Goal: Check status

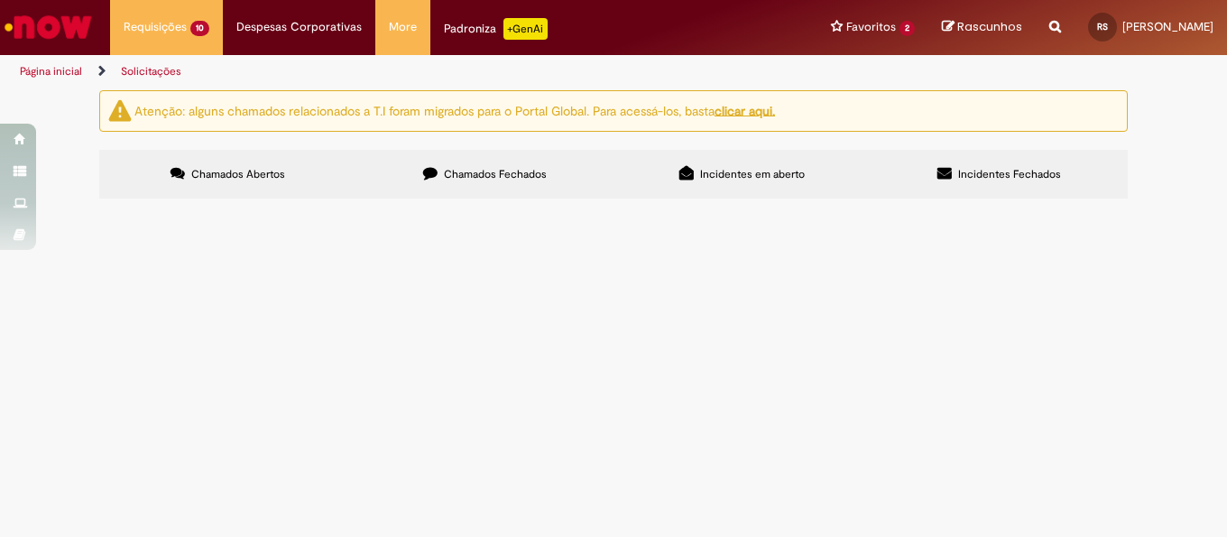
click at [1129, 203] on div "Atenção: alguns chamados relacionados a T.I foram migrados para o Portal Global…" at bounding box center [613, 146] width 1055 height 113
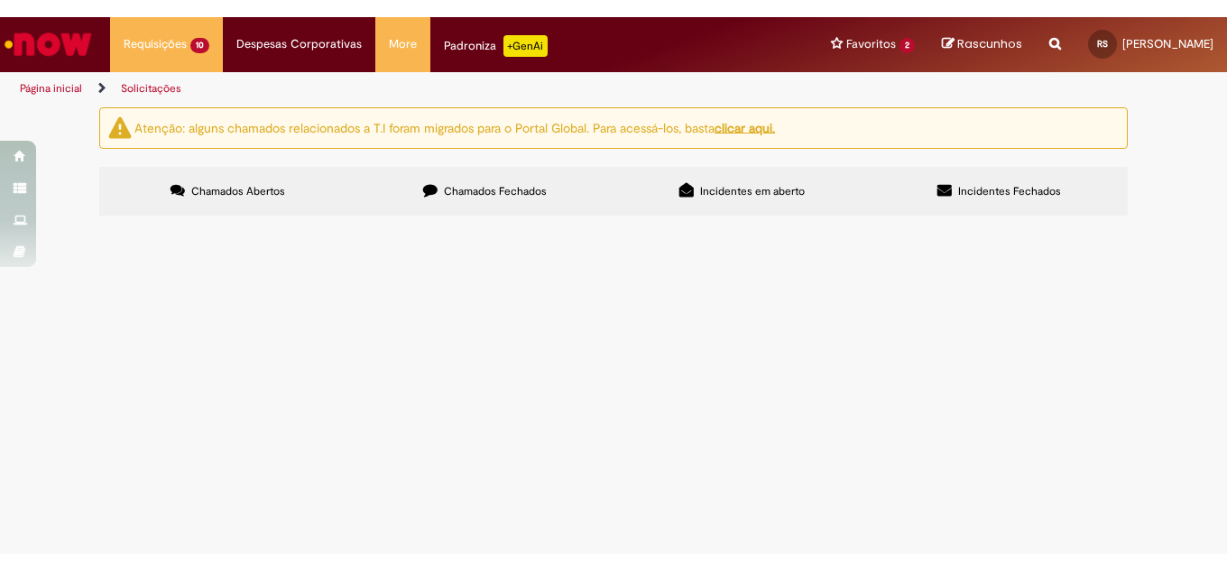
scroll to position [312, 0]
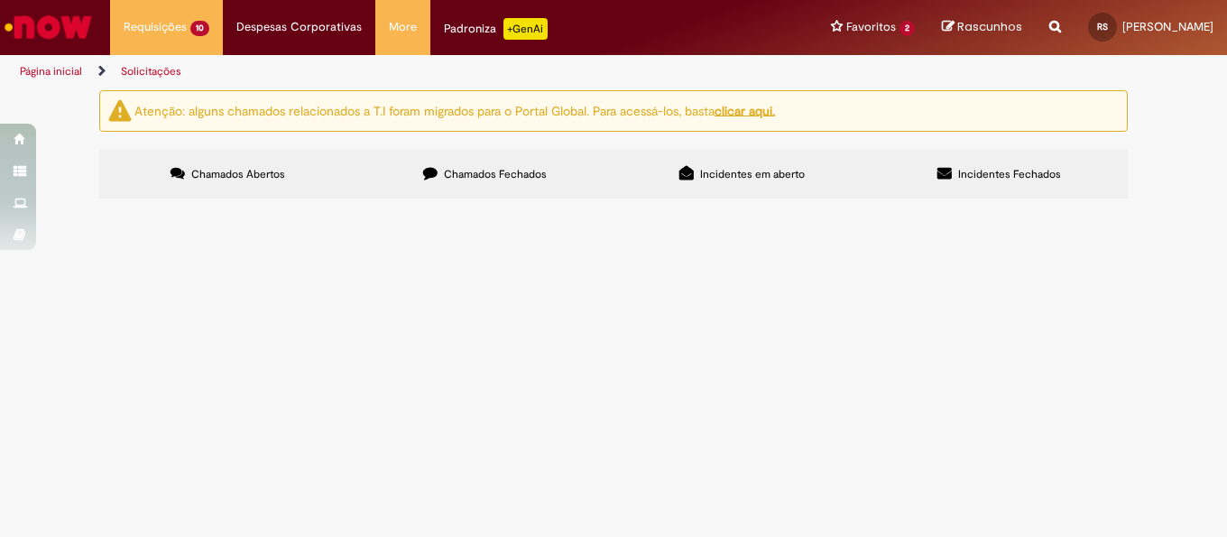
click at [0, 0] on td "Por gentileza, cadastrar cliente nacional da Rede THE GOODS, CDD SANTA LUZIA. F…" at bounding box center [0, 0] width 0 height 0
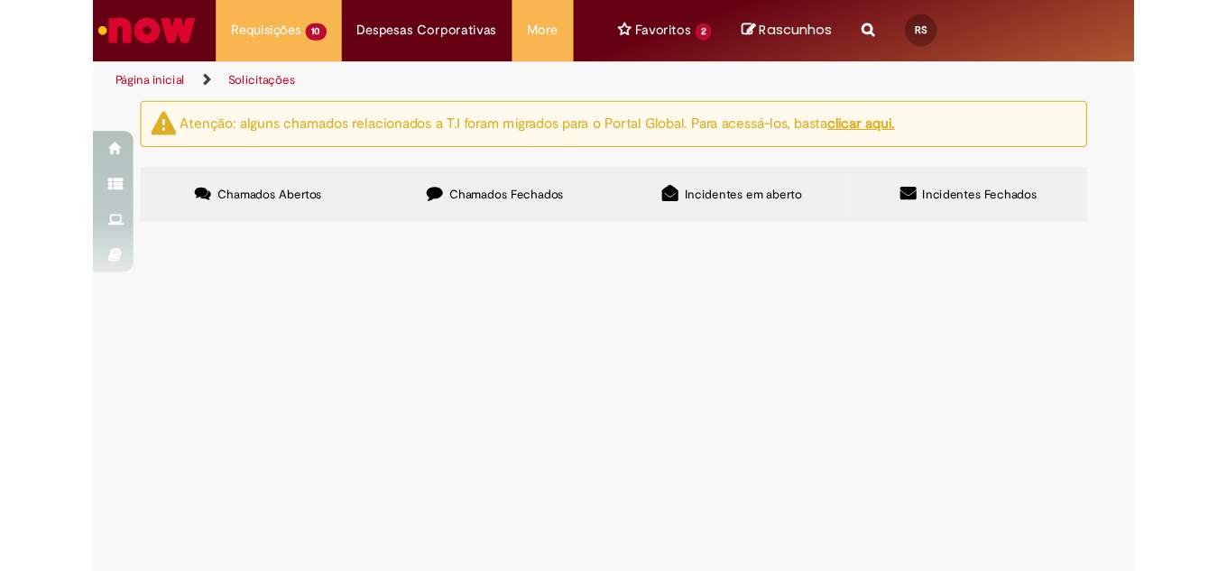
scroll to position [278, 0]
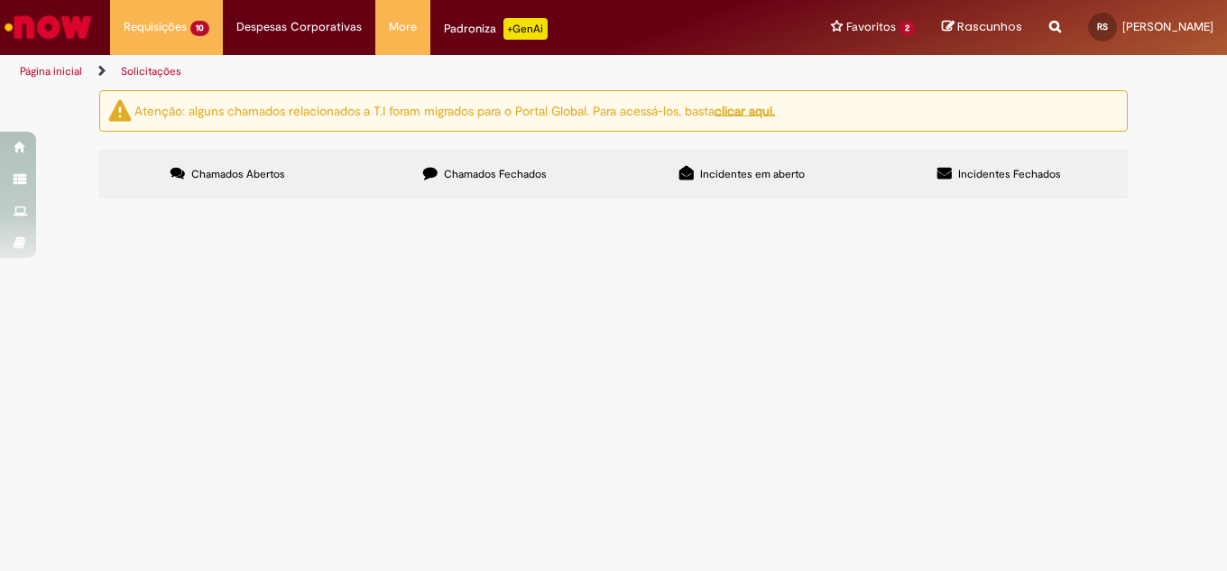
click at [0, 0] on span "Por gentileza, cadastrar cliente nacional da Rede THE GOODS, CDD SANTA LUZIA. F…" at bounding box center [0, 0] width 0 height 0
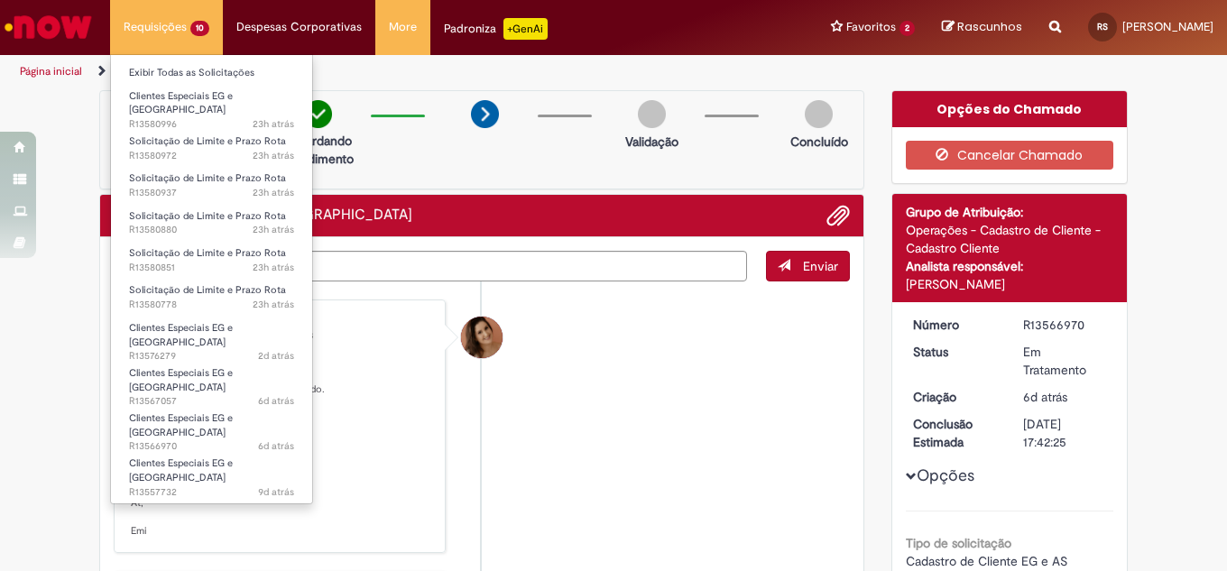
click at [200, 38] on li "Requisições 10 Exibir Todas as Solicitações Clientes Especiais EG e AS 23h atrá…" at bounding box center [166, 27] width 113 height 54
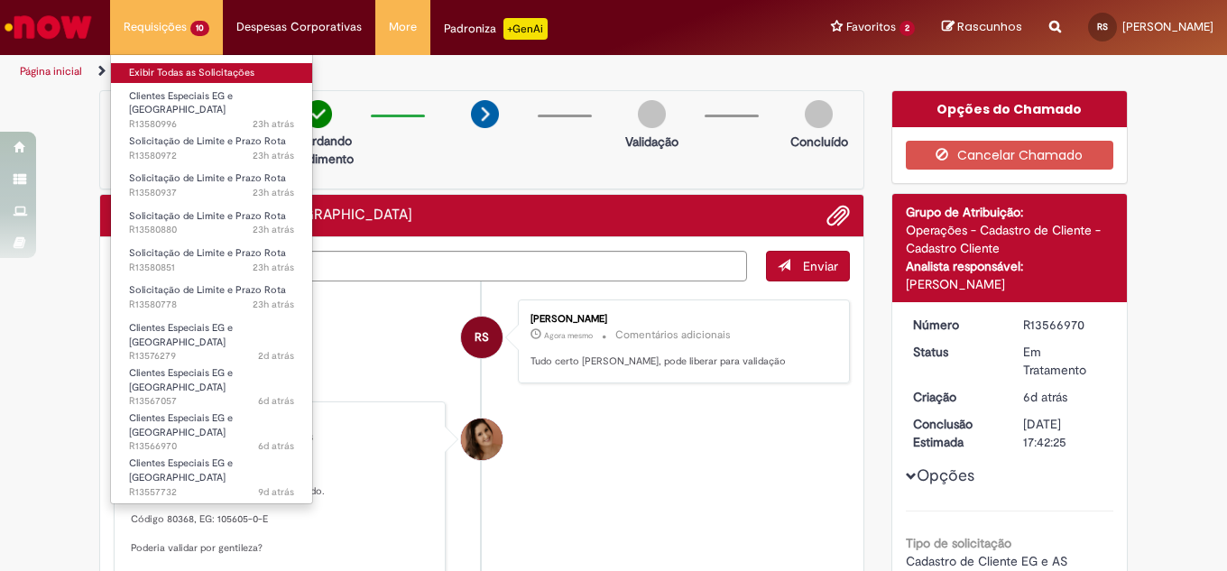
click at [189, 72] on link "Exibir Todas as Solicitações" at bounding box center [211, 73] width 201 height 20
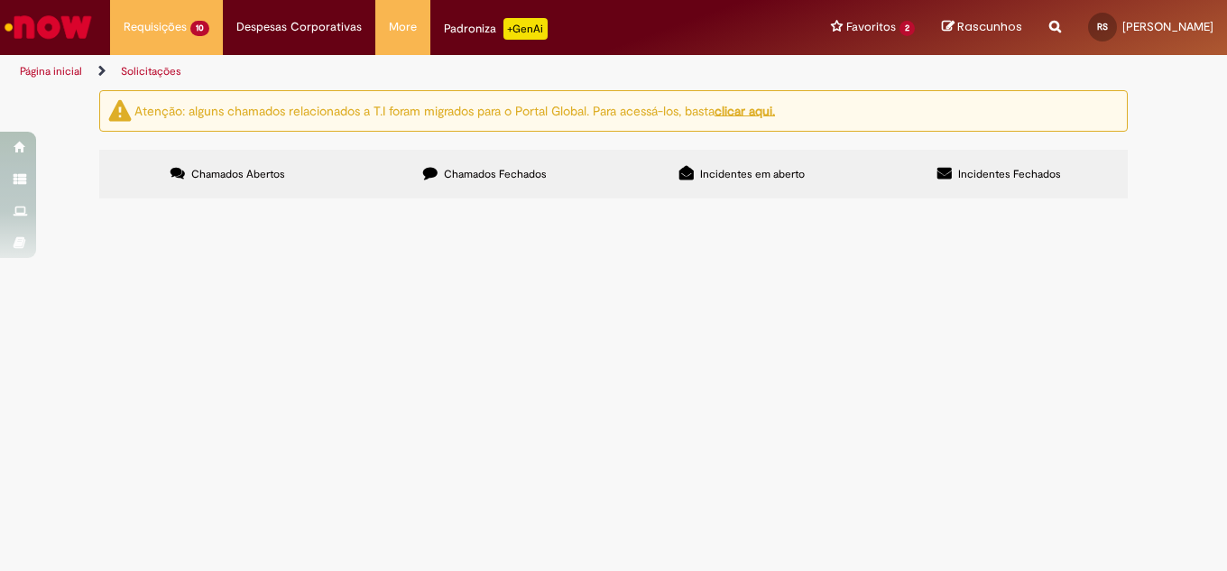
click at [0, 0] on button at bounding box center [0, 0] width 0 height 0
click at [1163, 204] on div "Atenção: alguns chamados relacionados a T.I foram migrados para o Portal Global…" at bounding box center [613, 147] width 1227 height 114
click at [0, 0] on button at bounding box center [0, 0] width 0 height 0
click at [1172, 204] on div "Atenção: alguns chamados relacionados a T.I foram migrados para o Portal Global…" at bounding box center [613, 147] width 1227 height 114
click at [1186, 204] on div "Atenção: alguns chamados relacionados a T.I foram migrados para o Portal Global…" at bounding box center [613, 147] width 1227 height 114
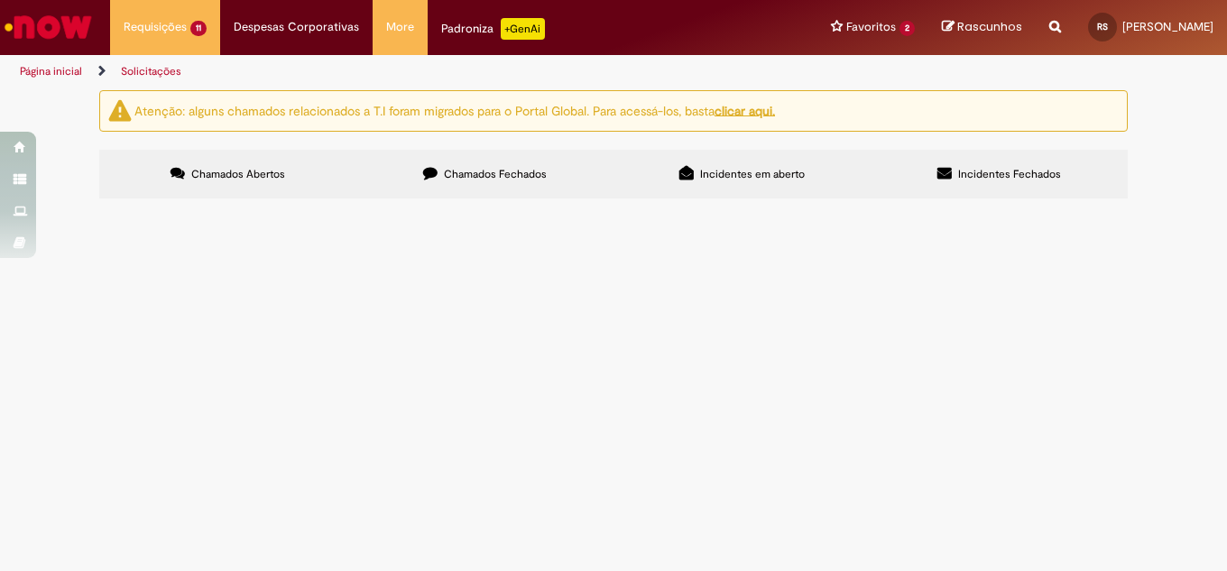
click at [1121, 203] on div "Atenção: alguns chamados relacionados a T.I foram migrados para o Portal Global…" at bounding box center [613, 146] width 1055 height 113
click at [1122, 203] on div "Atenção: alguns chamados relacionados a T.I foram migrados para o Portal Global…" at bounding box center [613, 146] width 1055 height 113
